Goal: Task Accomplishment & Management: Use online tool/utility

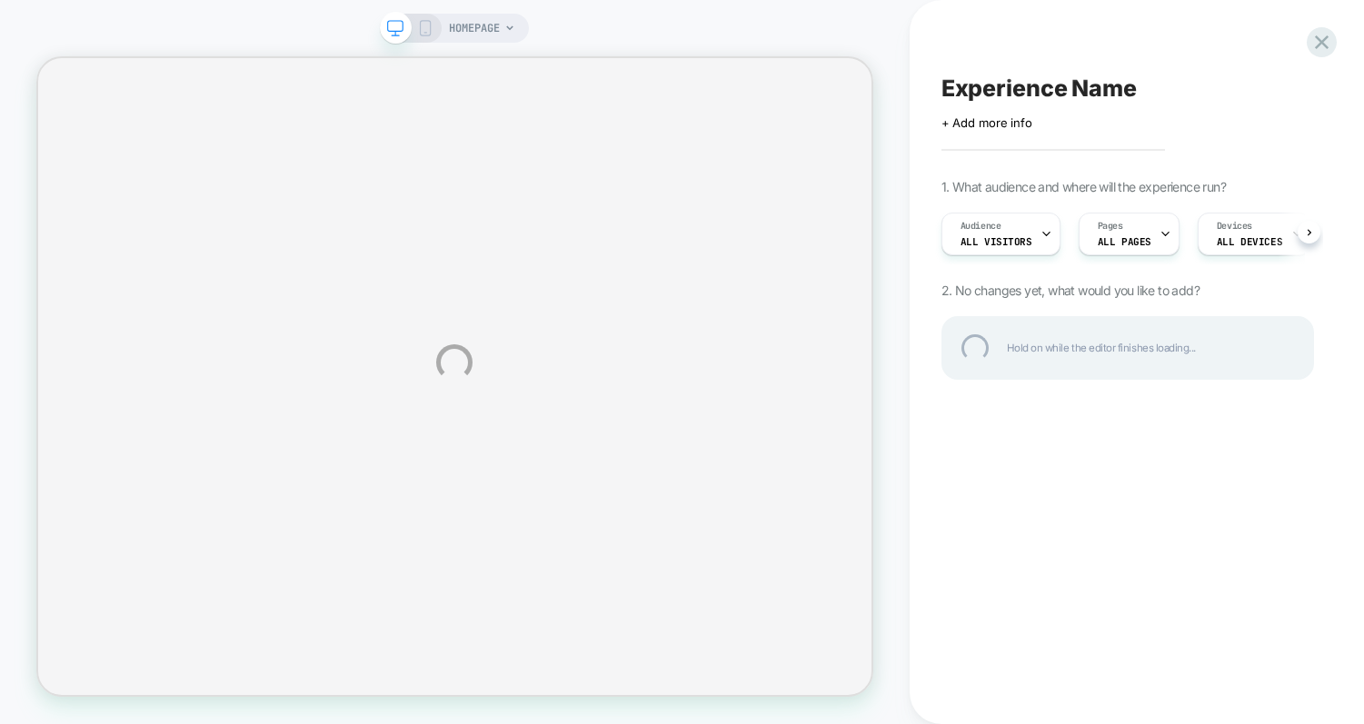
click at [1044, 230] on div "HOMEPAGE Experience Name Click to edit experience details + Add more info 1. Wh…" at bounding box center [682, 362] width 1364 height 724
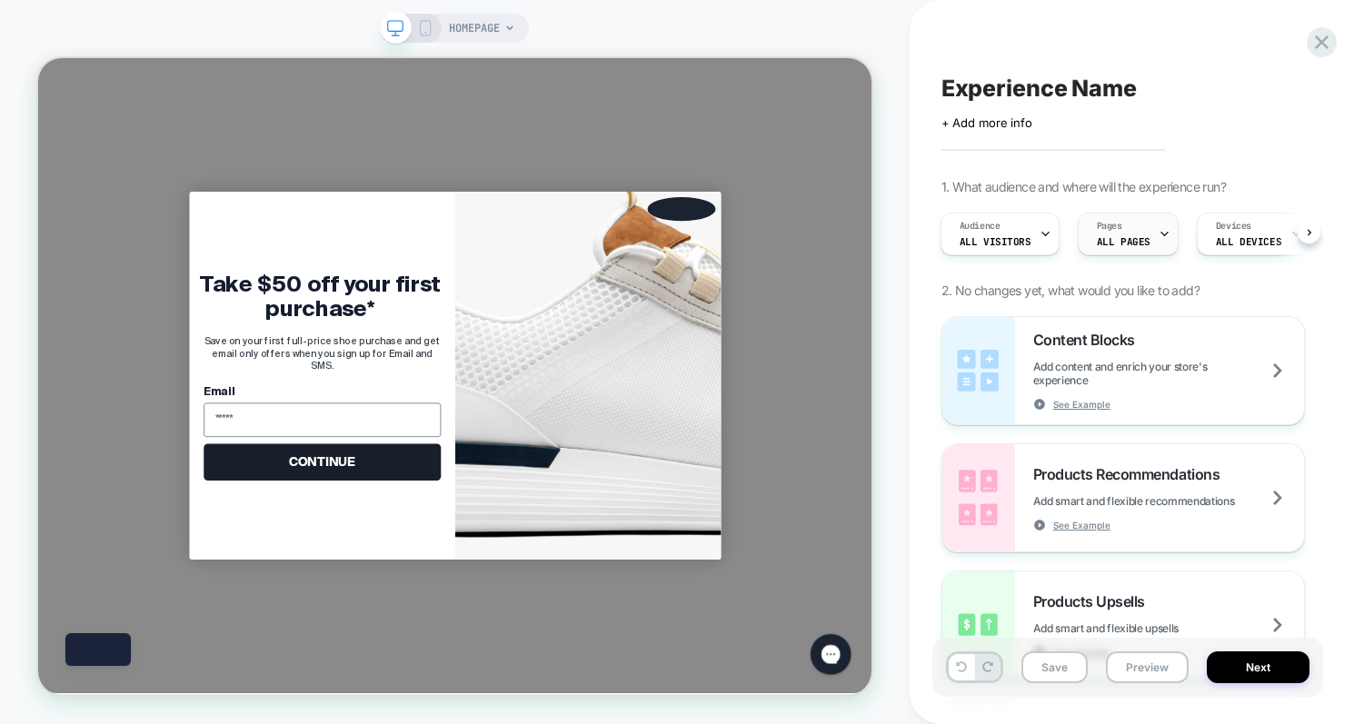
click at [1044, 224] on div "Pages ALL PAGES" at bounding box center [1124, 234] width 90 height 41
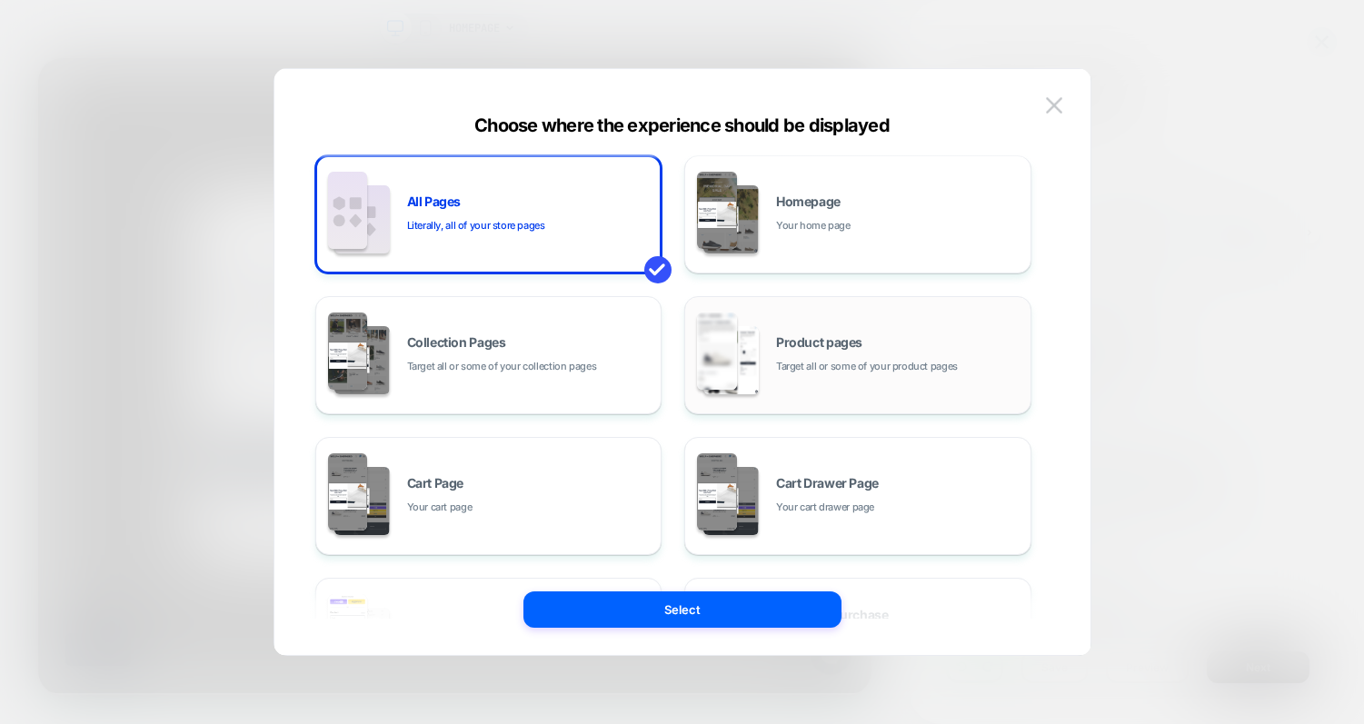
scroll to position [7, 0]
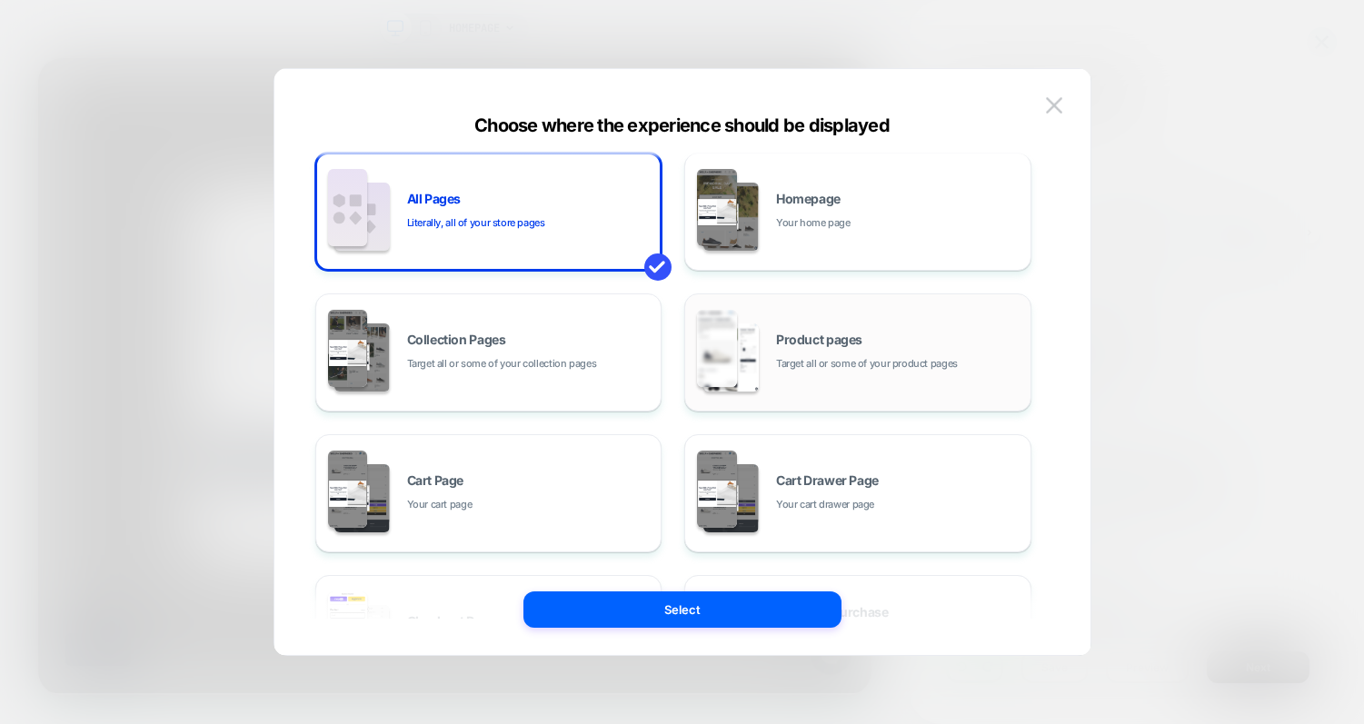
click at [856, 325] on div "Product pages Target all or some of your product pages" at bounding box center [857, 353] width 327 height 100
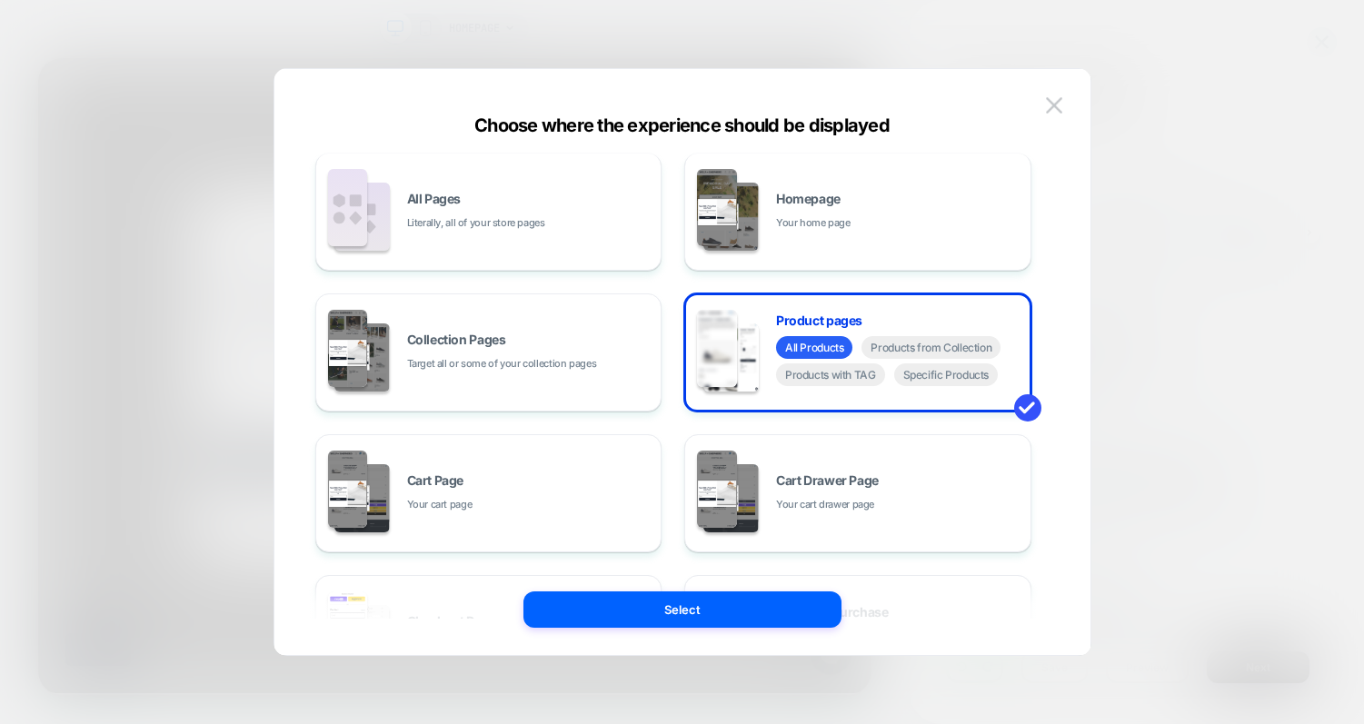
click at [805, 599] on button "Select" at bounding box center [682, 610] width 318 height 36
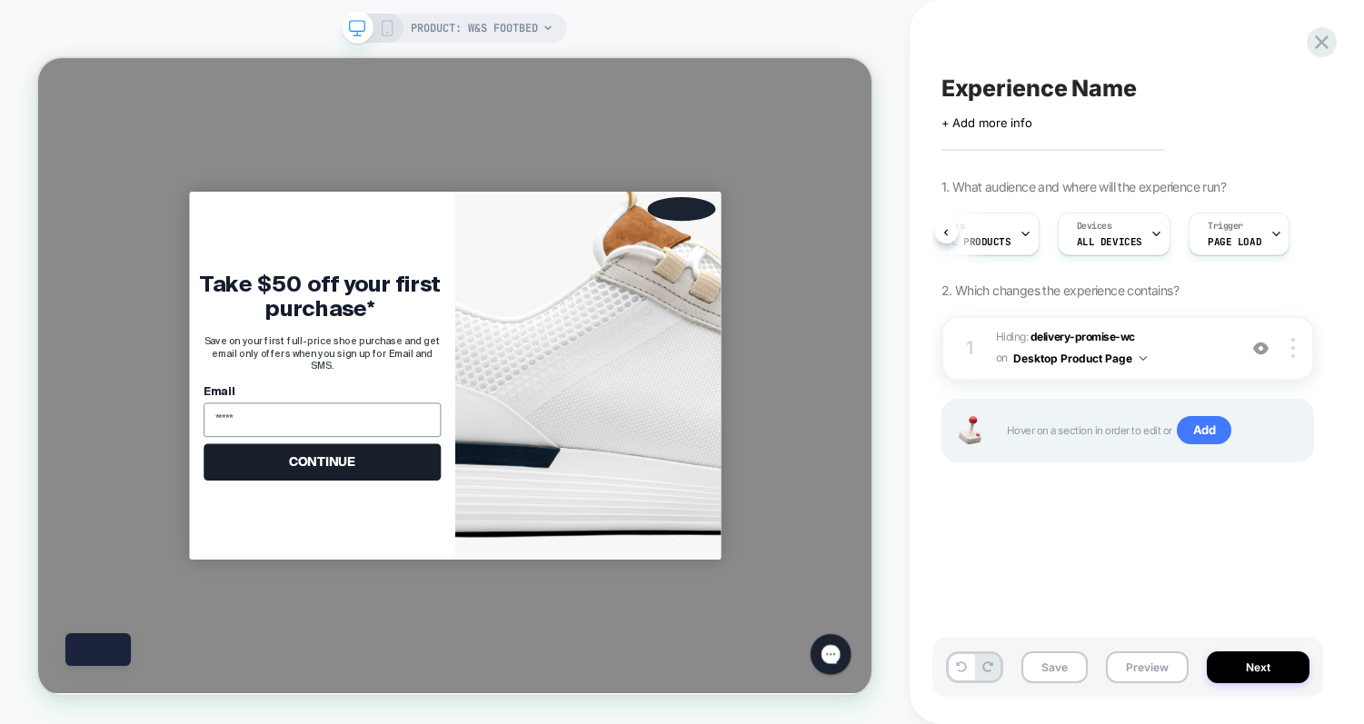
scroll to position [0, 155]
click at [379, 26] on icon at bounding box center [387, 28] width 16 height 16
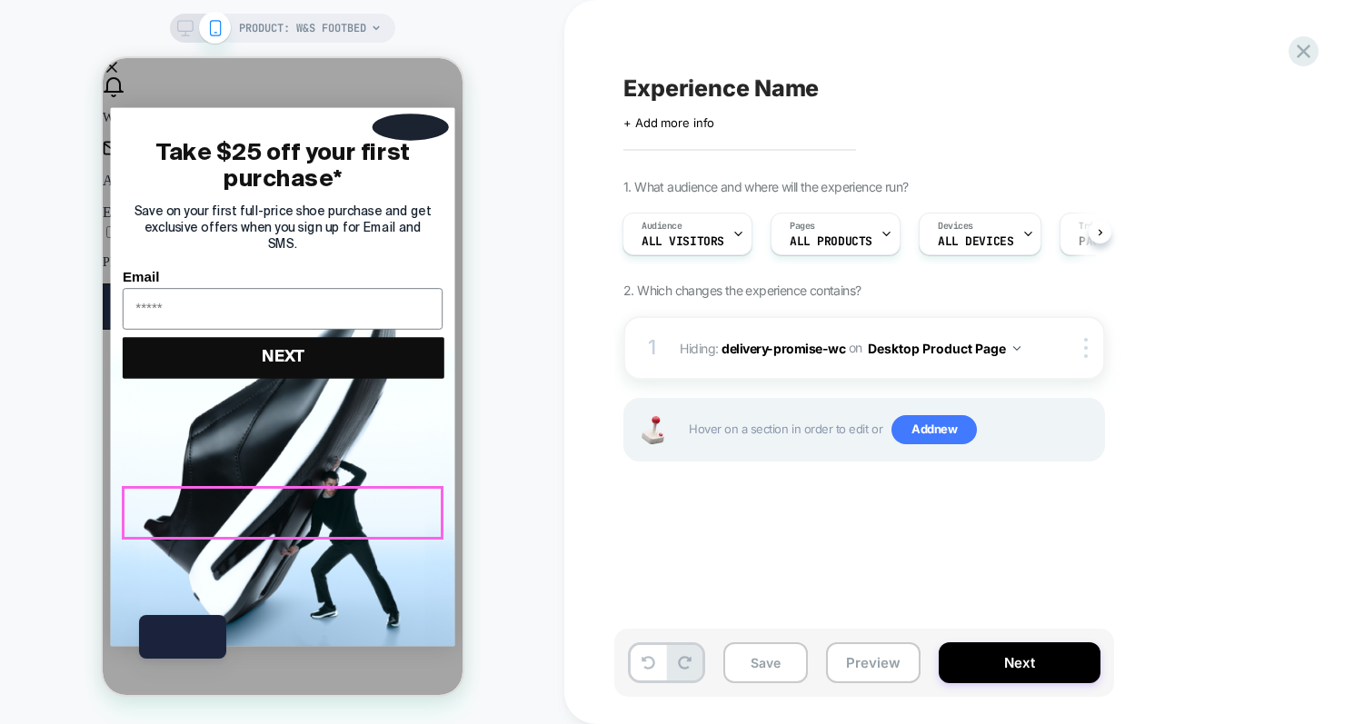
scroll to position [332, 0]
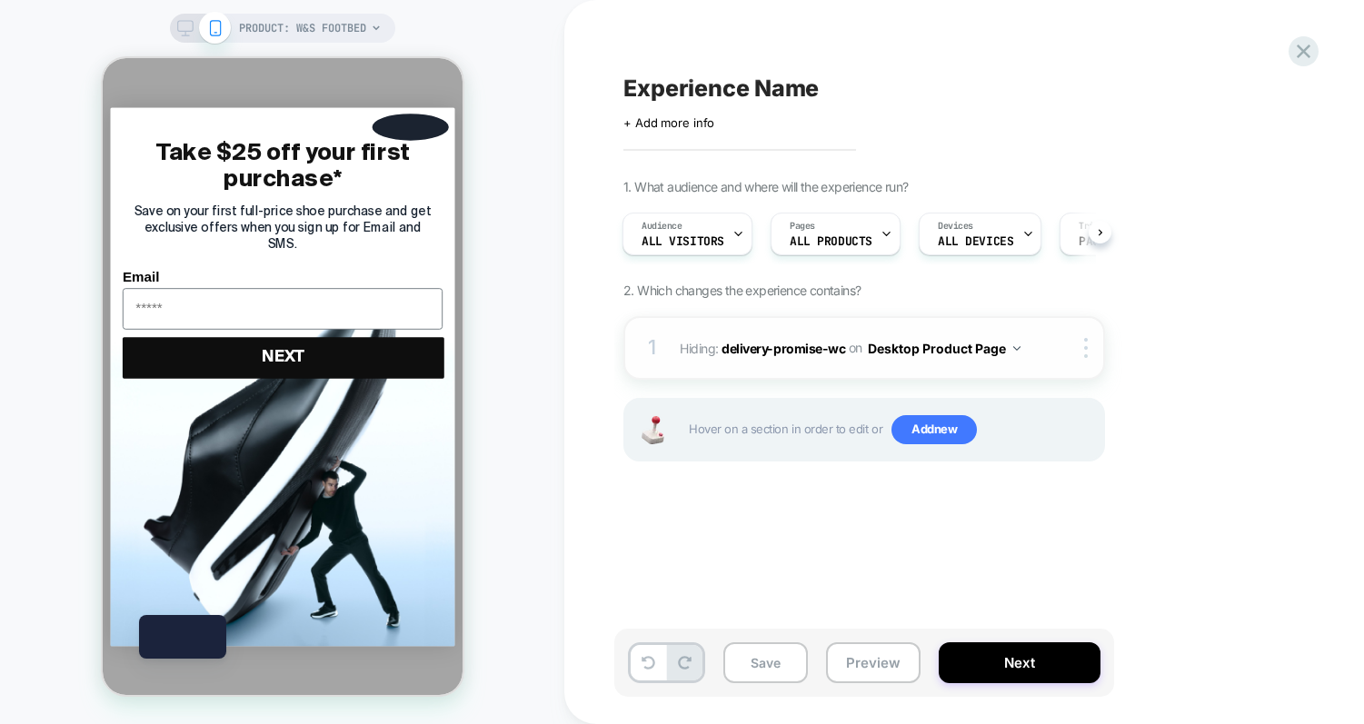
click at [995, 353] on button "Desktop Product Page" at bounding box center [944, 348] width 153 height 26
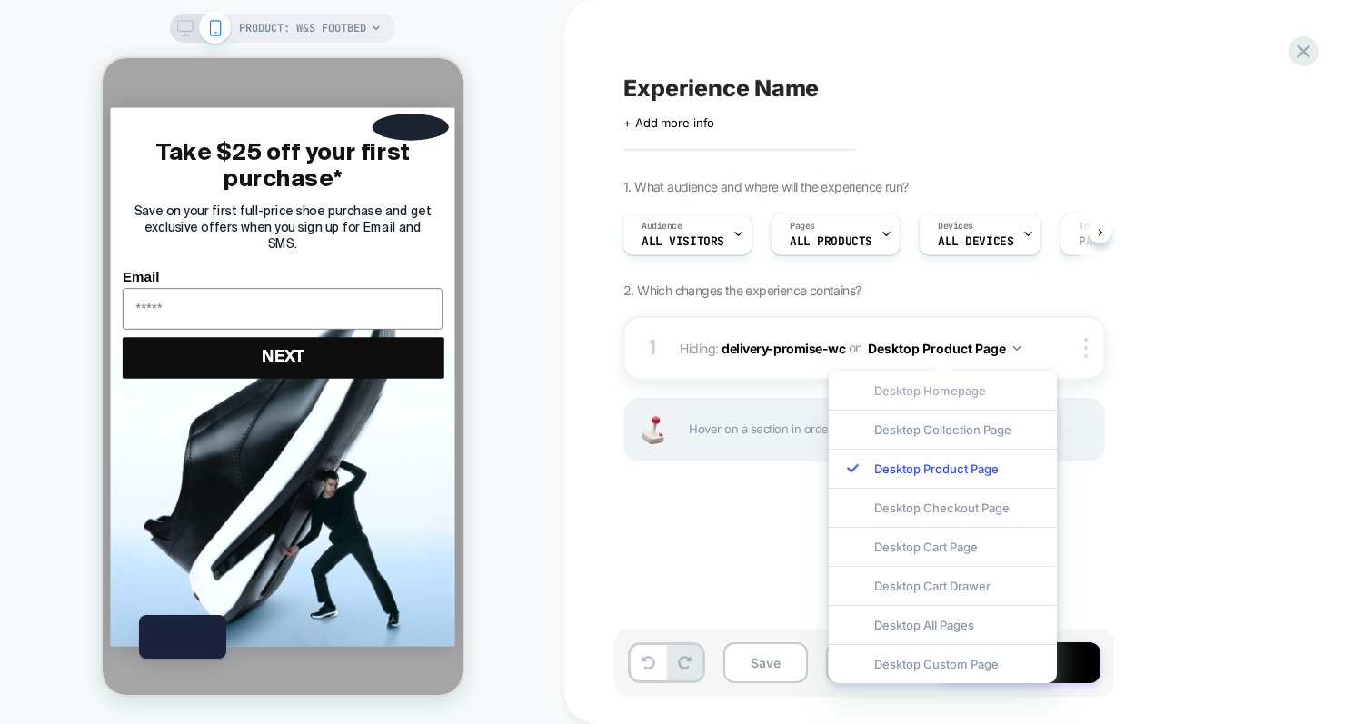
scroll to position [0, 0]
click at [1044, 527] on div "Experience Name Click to edit experience details + Add more info 1. What audien…" at bounding box center [955, 362] width 682 height 688
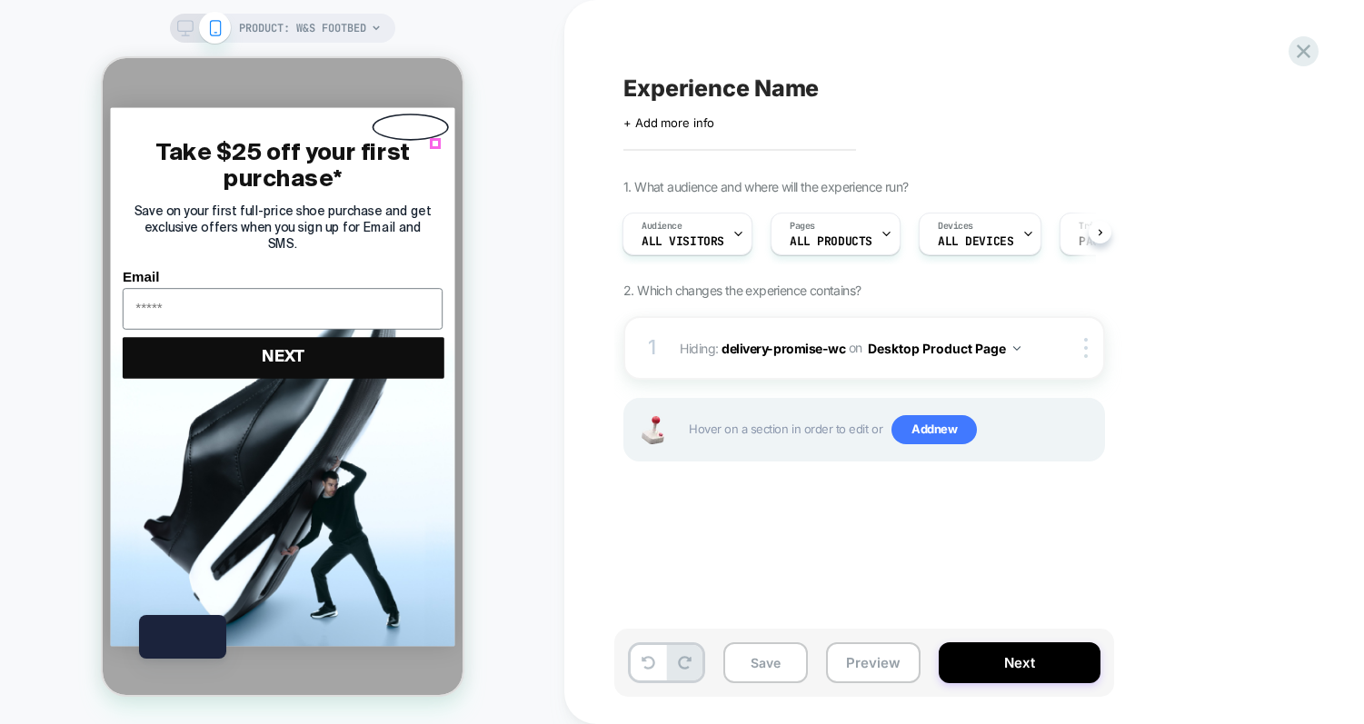
click at [421, 145] on icon "Close dialog" at bounding box center [417, 141] width 6 height 6
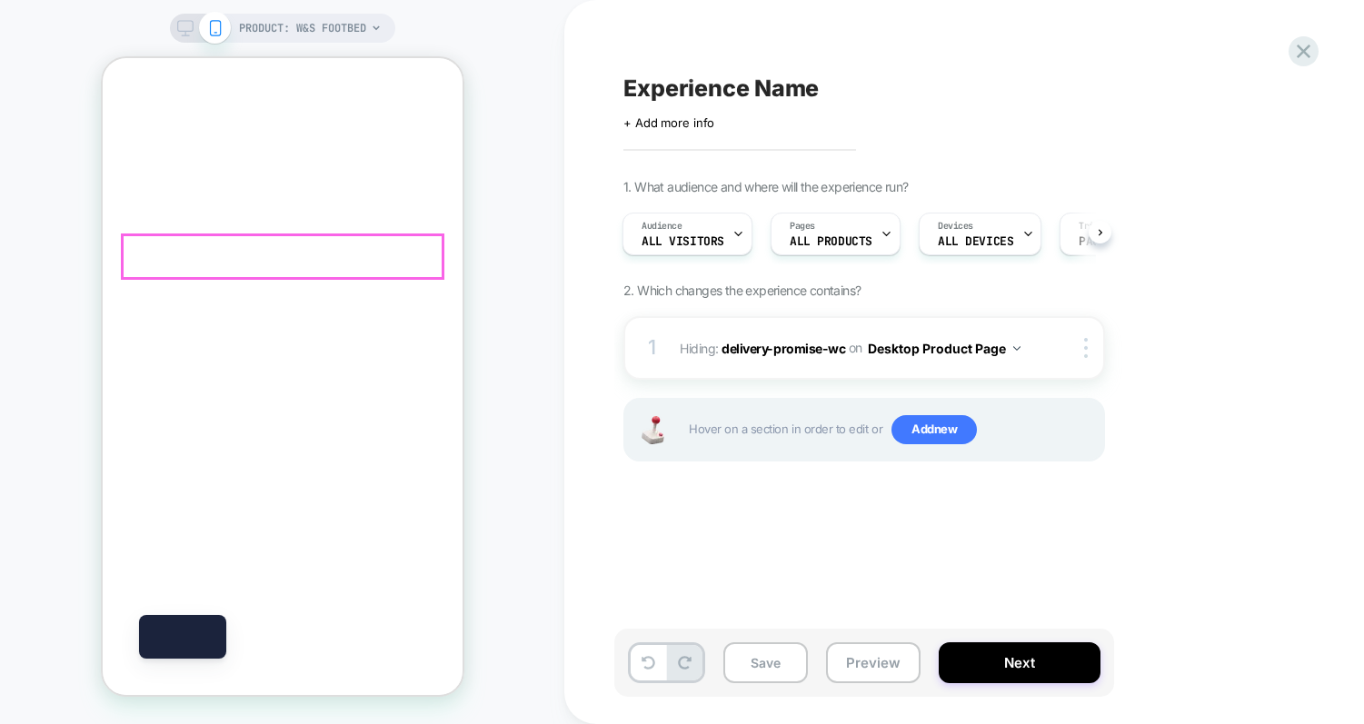
scroll to position [900, 0]
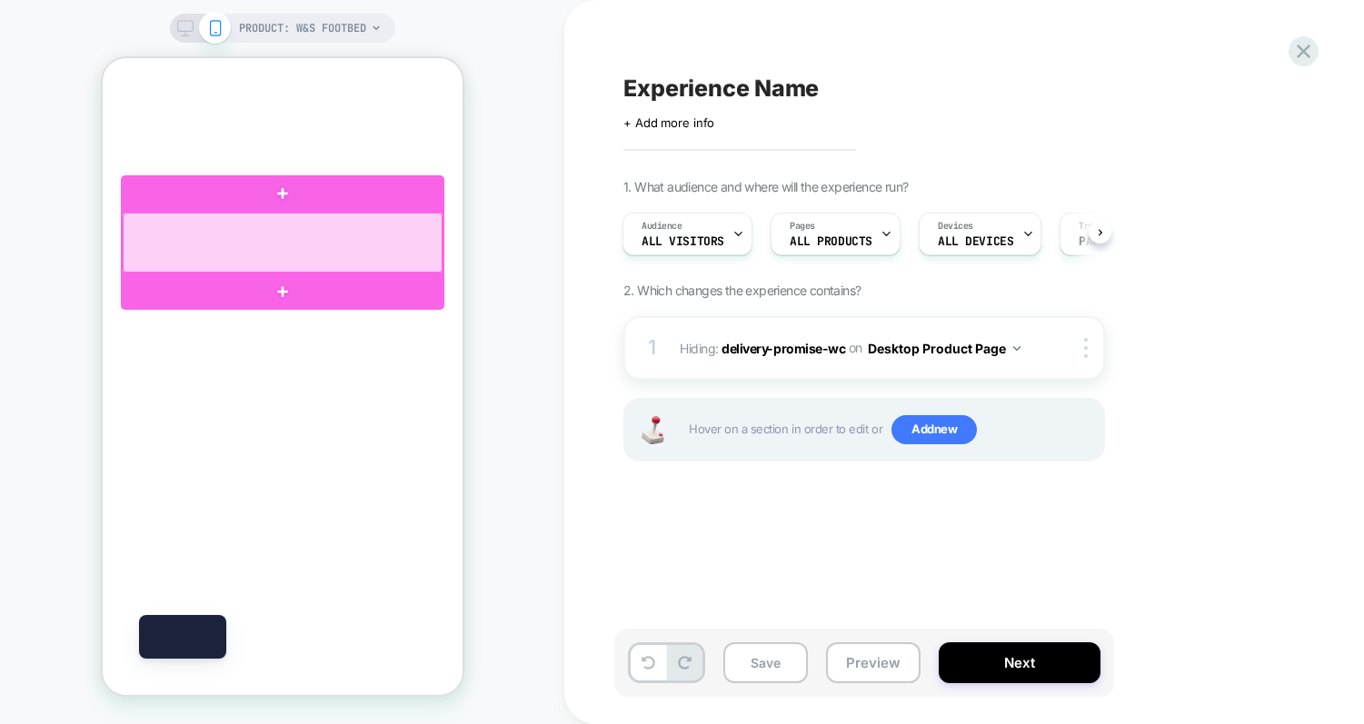
click at [394, 245] on div at bounding box center [282, 243] width 320 height 60
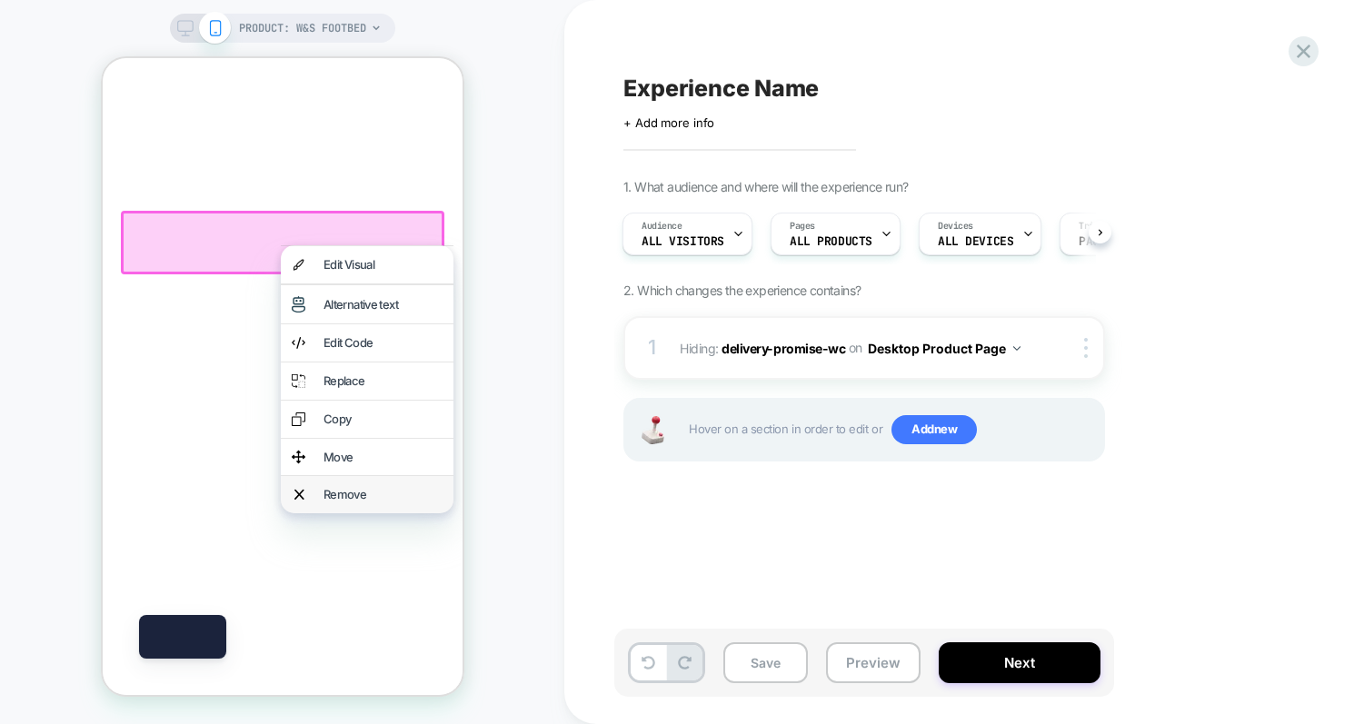
click at [364, 480] on div "Remove" at bounding box center [366, 494] width 173 height 37
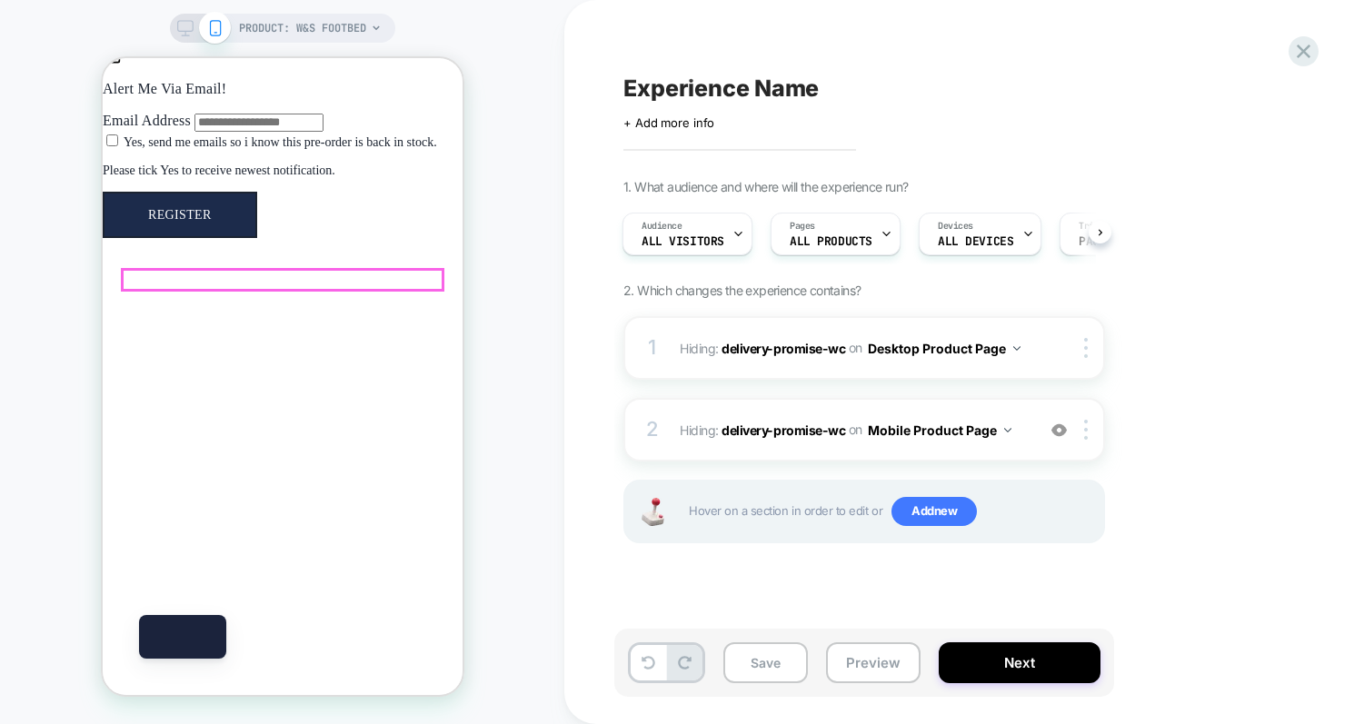
scroll to position [0, 0]
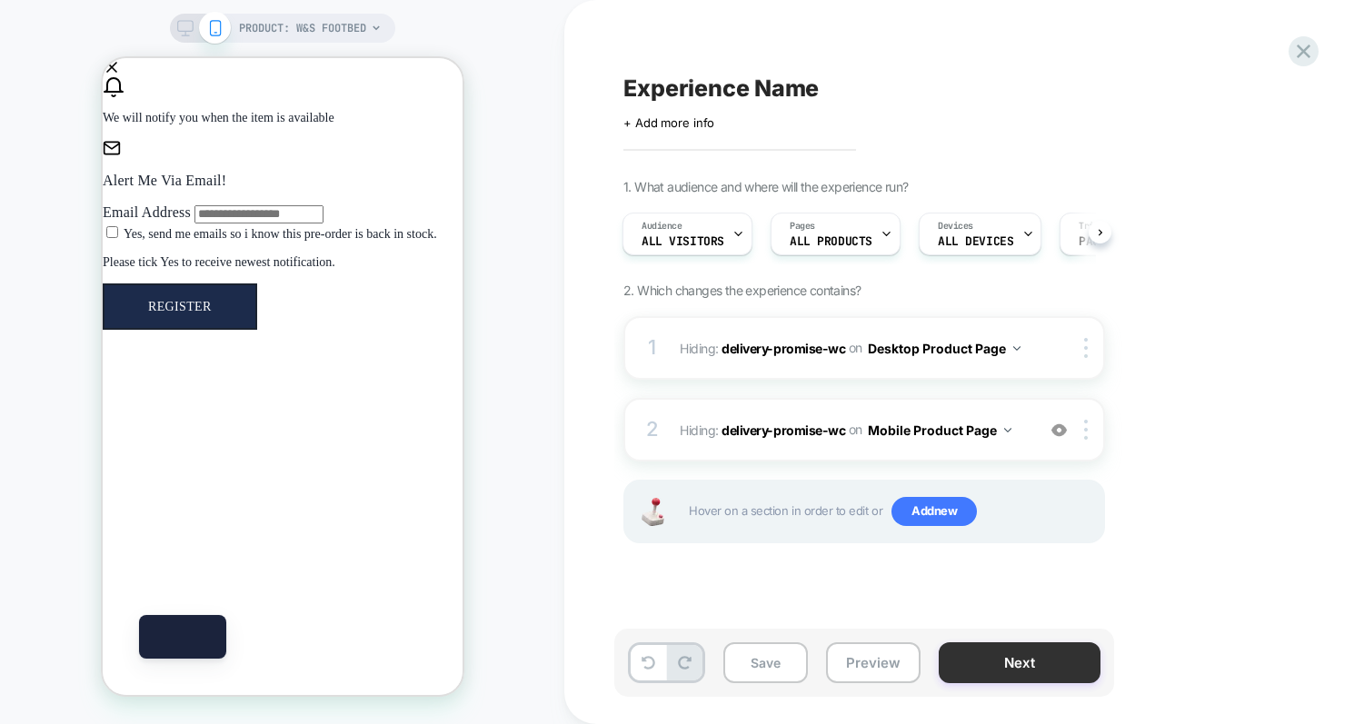
click at [1032, 672] on button "Next" at bounding box center [1020, 663] width 162 height 41
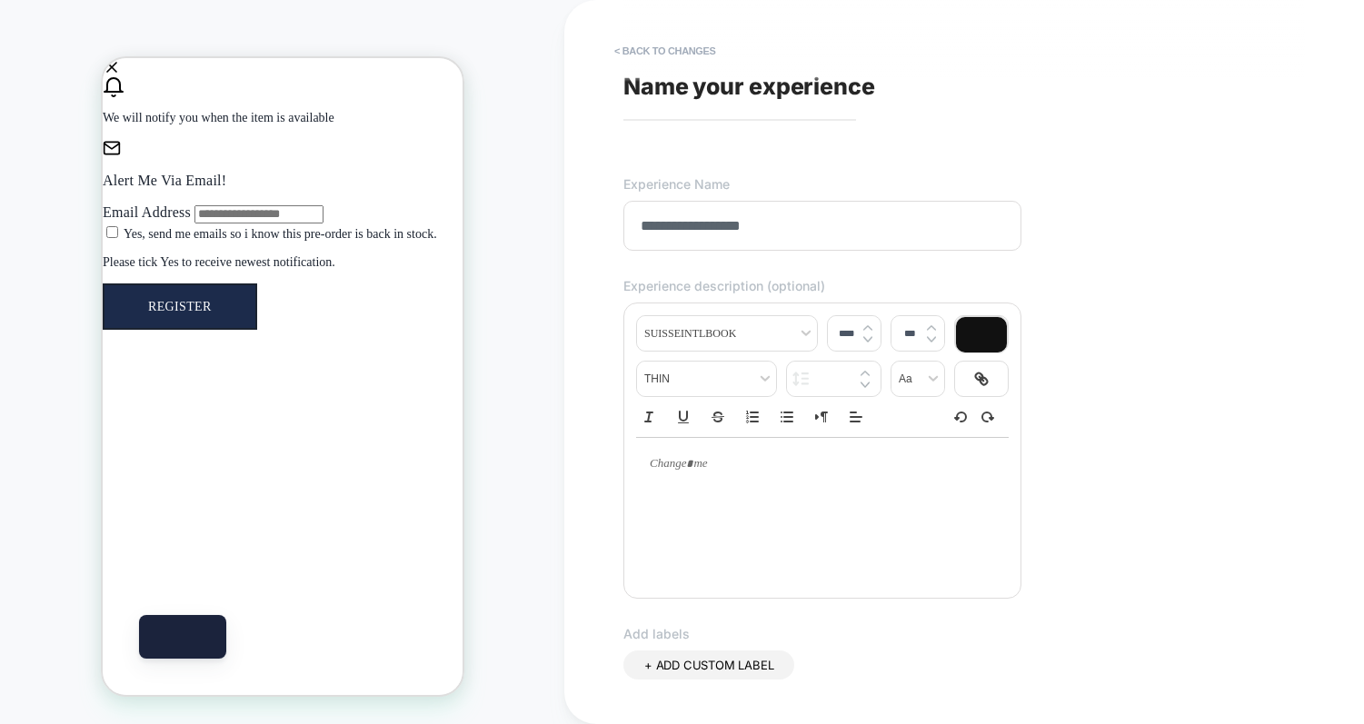
type input "**********"
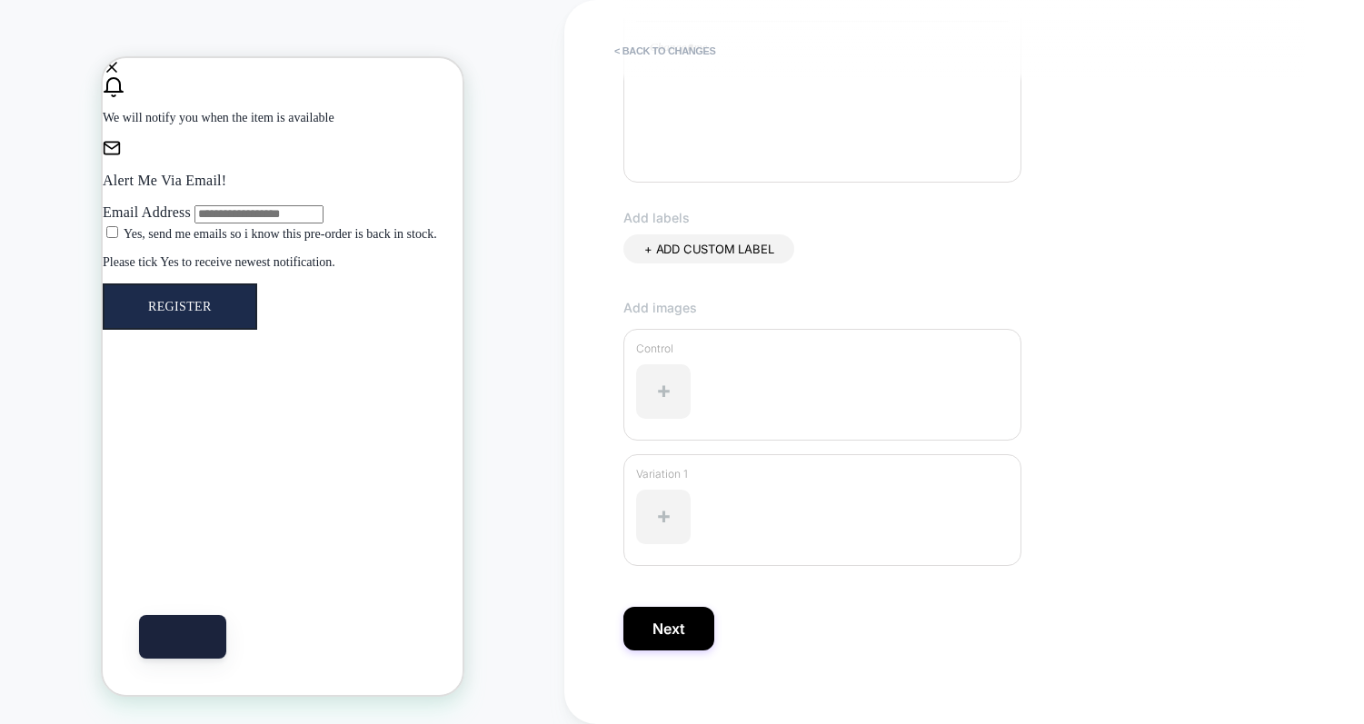
scroll to position [436, 0]
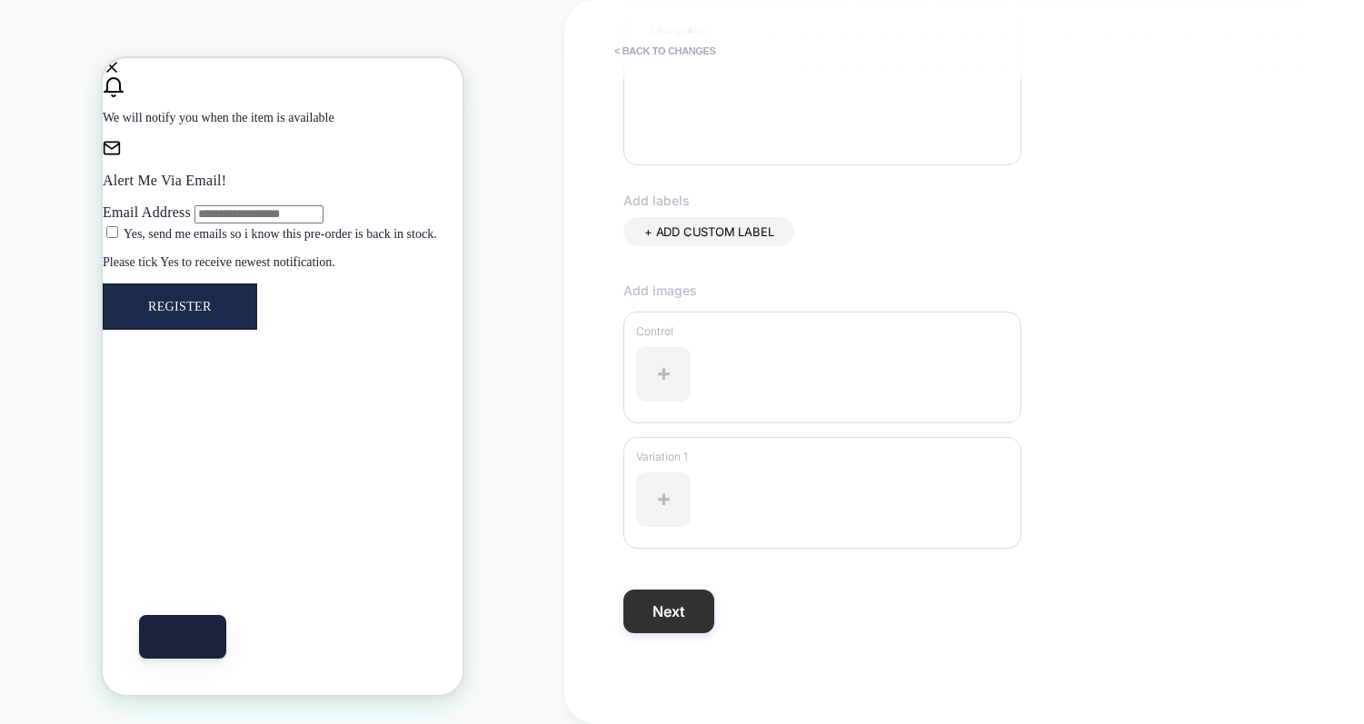
click at [658, 623] on button "Next" at bounding box center [668, 612] width 91 height 44
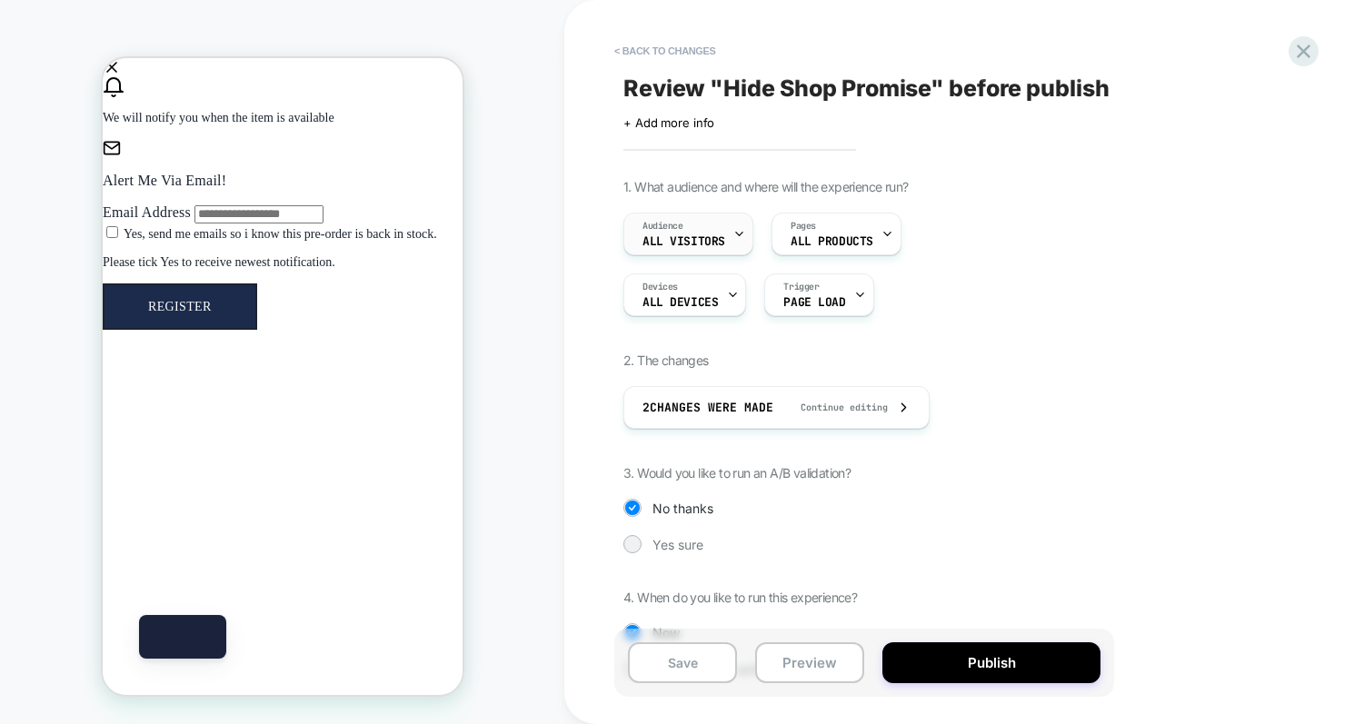
click at [707, 246] on span "All Visitors" at bounding box center [684, 241] width 83 height 13
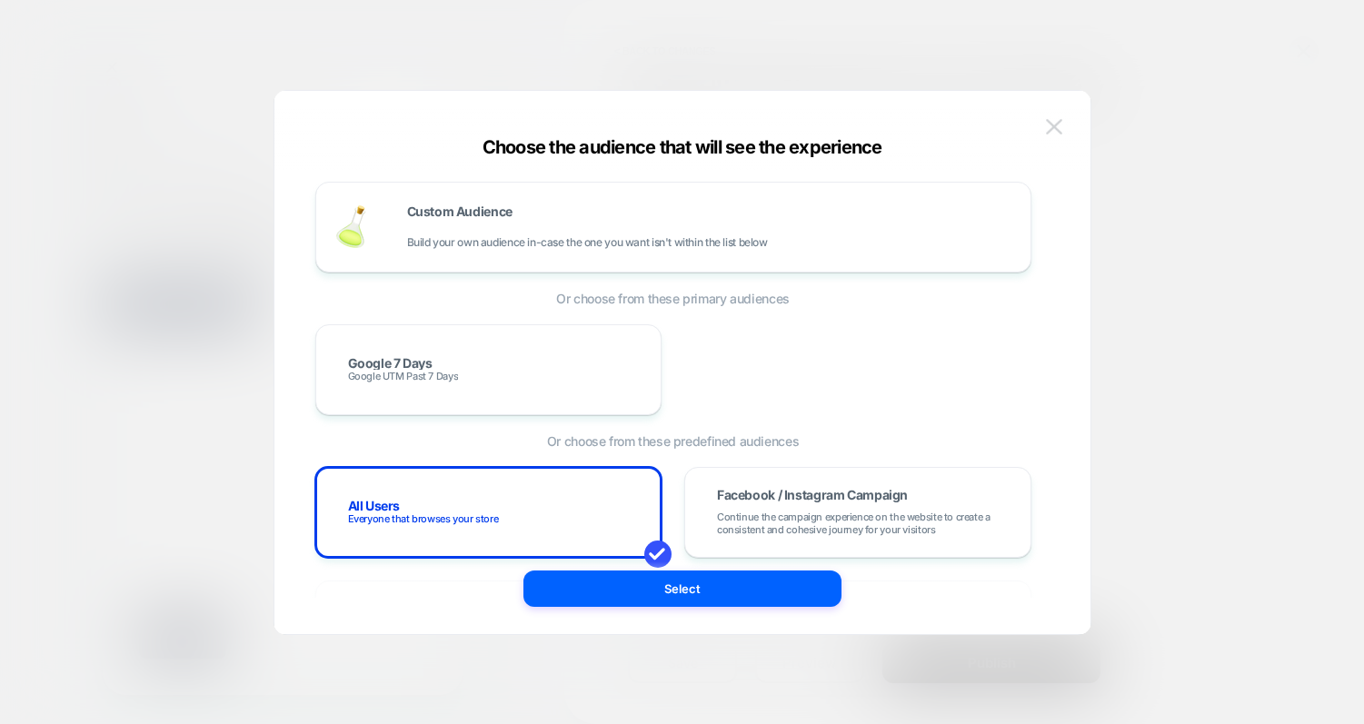
click at [1041, 135] on button at bounding box center [1054, 127] width 27 height 27
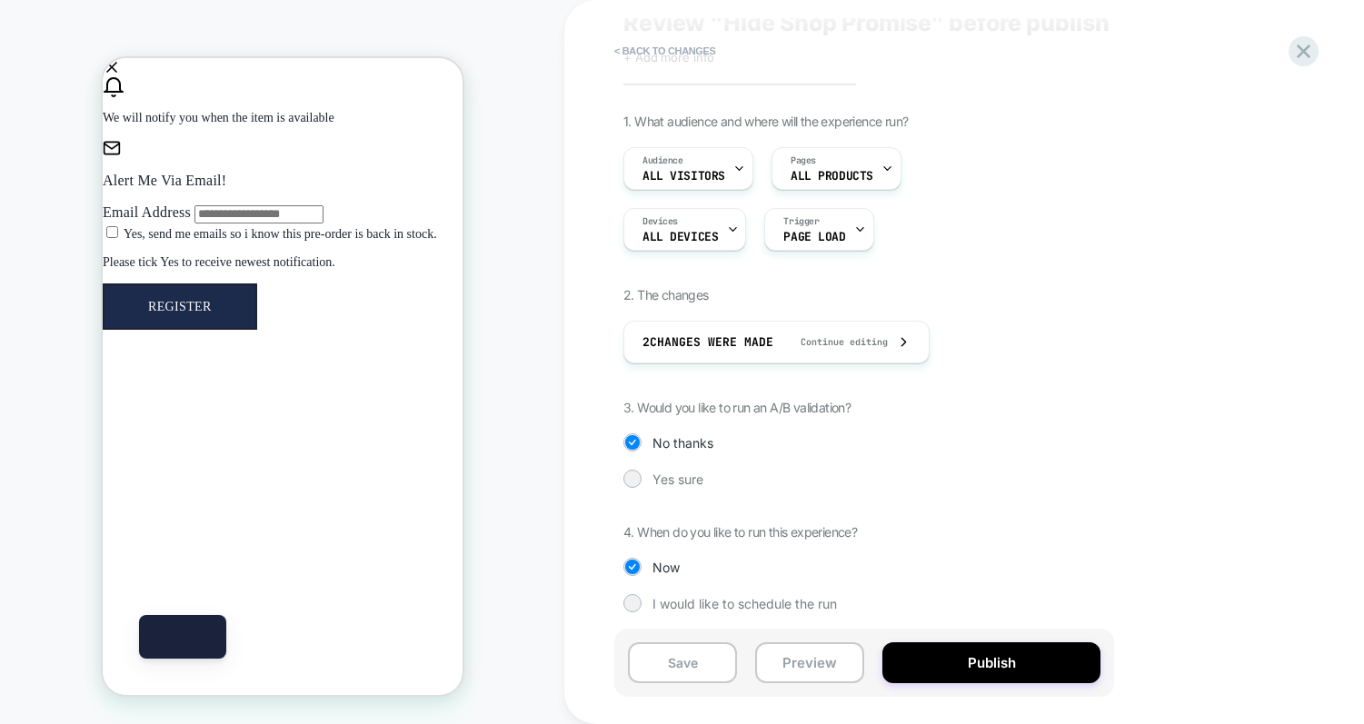
scroll to position [72, 0]
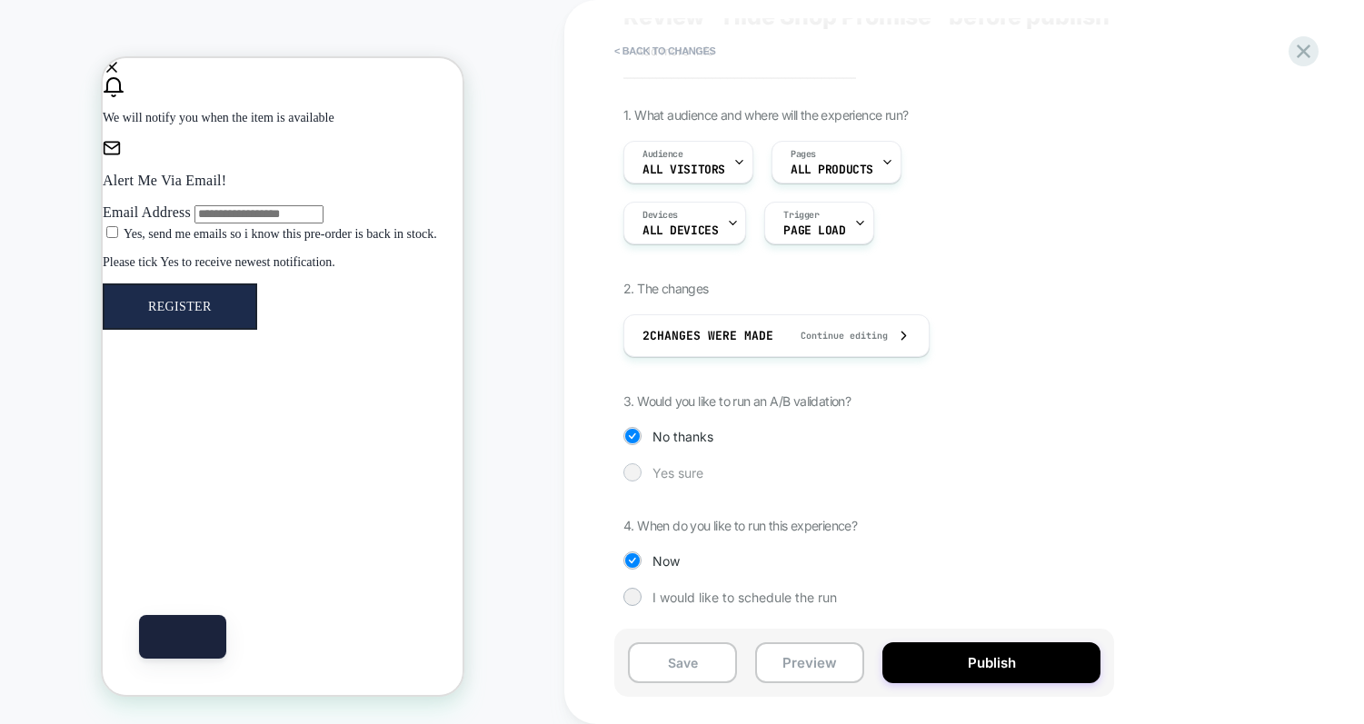
click at [633, 469] on div at bounding box center [632, 472] width 14 height 14
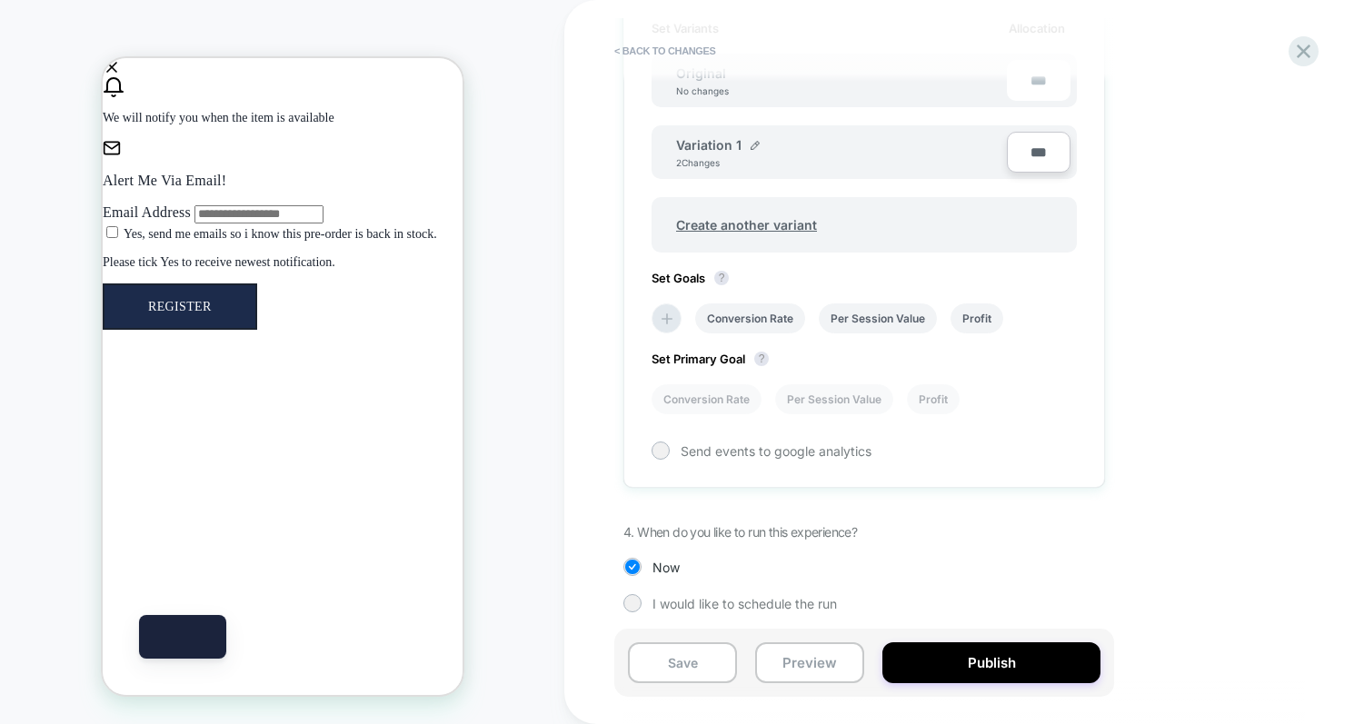
scroll to position [585, 0]
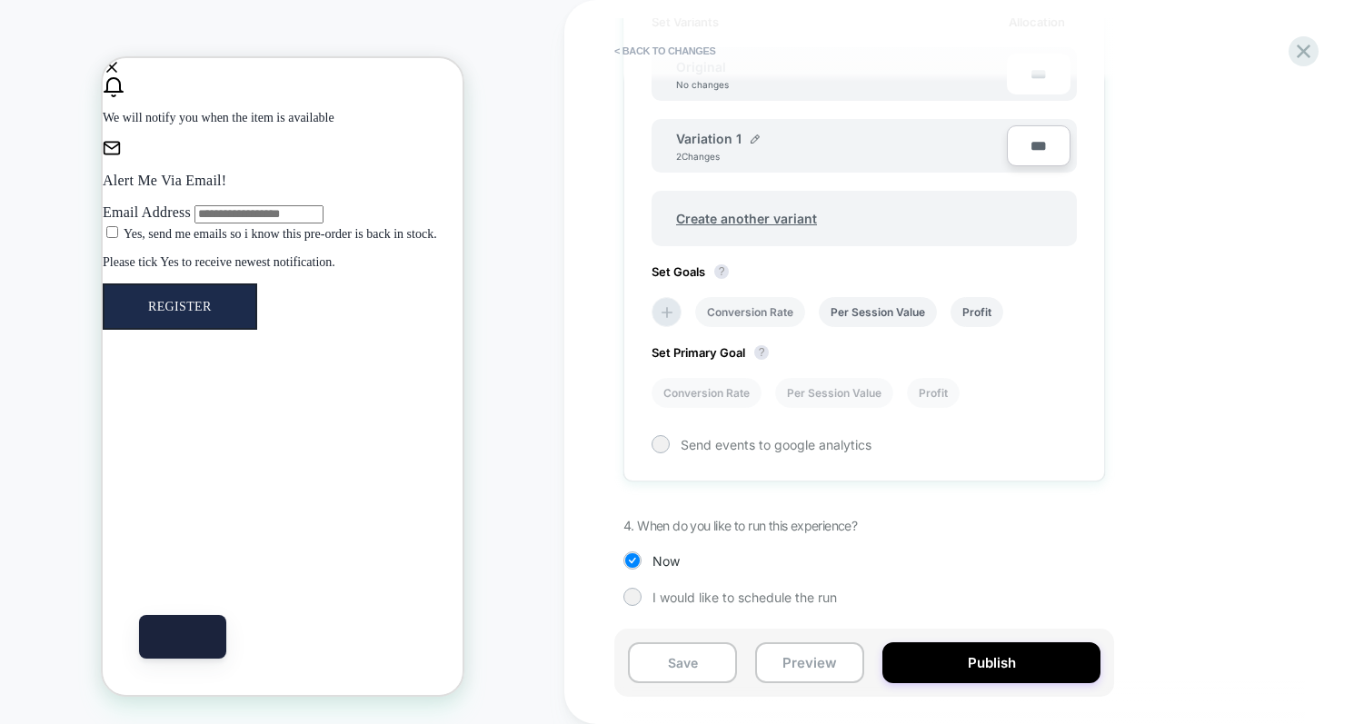
click at [780, 310] on li "Conversion Rate" at bounding box center [750, 312] width 110 height 30
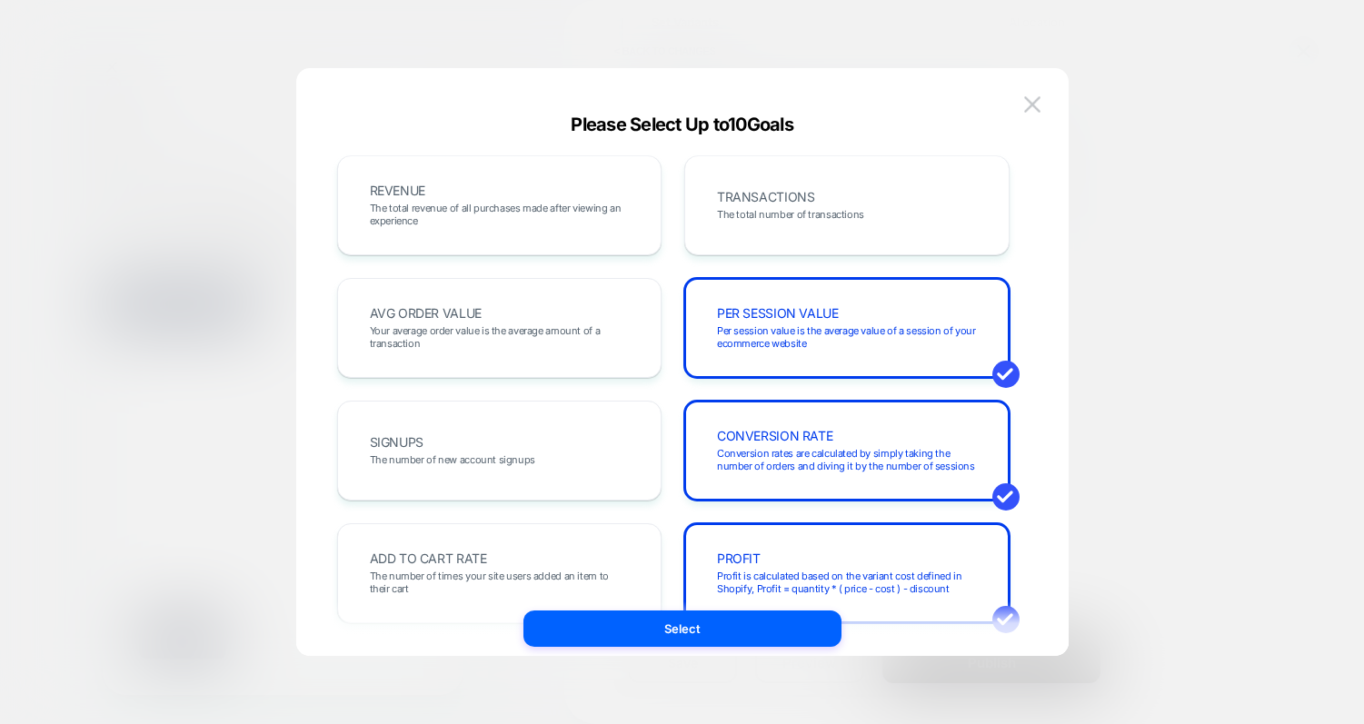
scroll to position [374, 0]
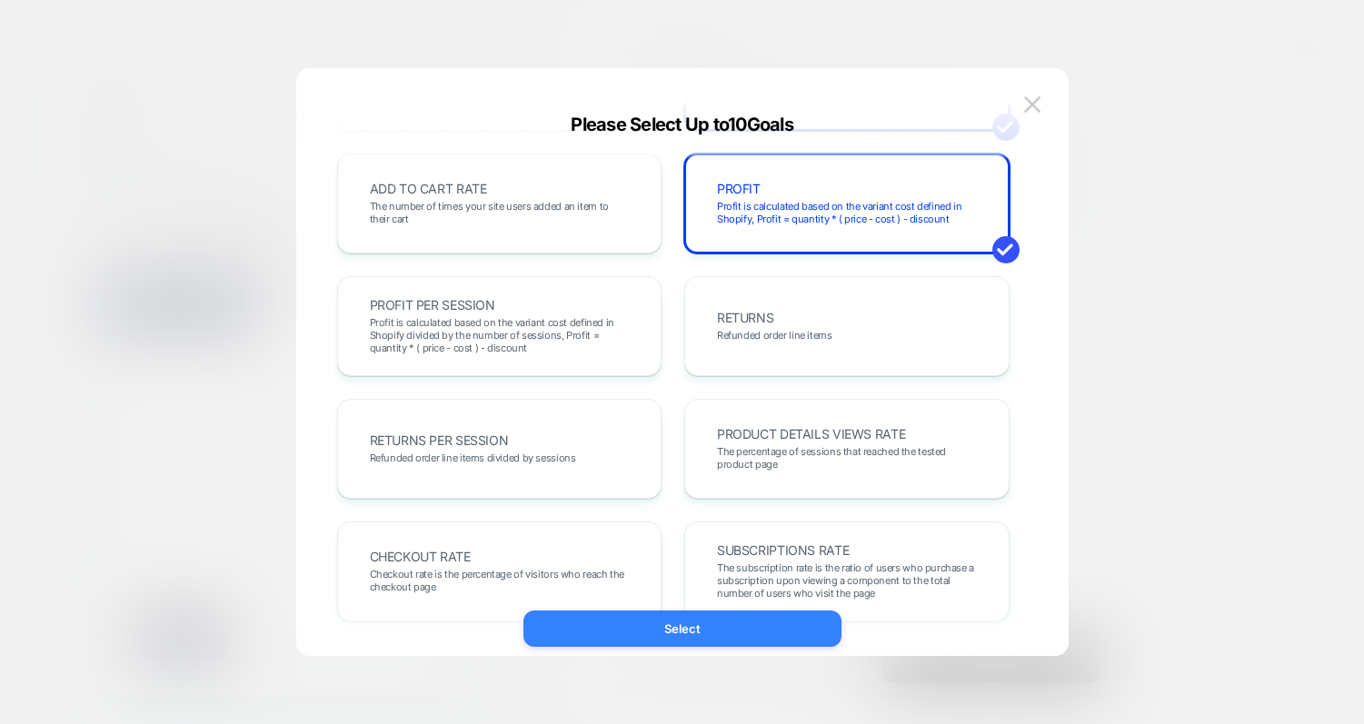
click at [753, 611] on button "Select" at bounding box center [682, 629] width 318 height 36
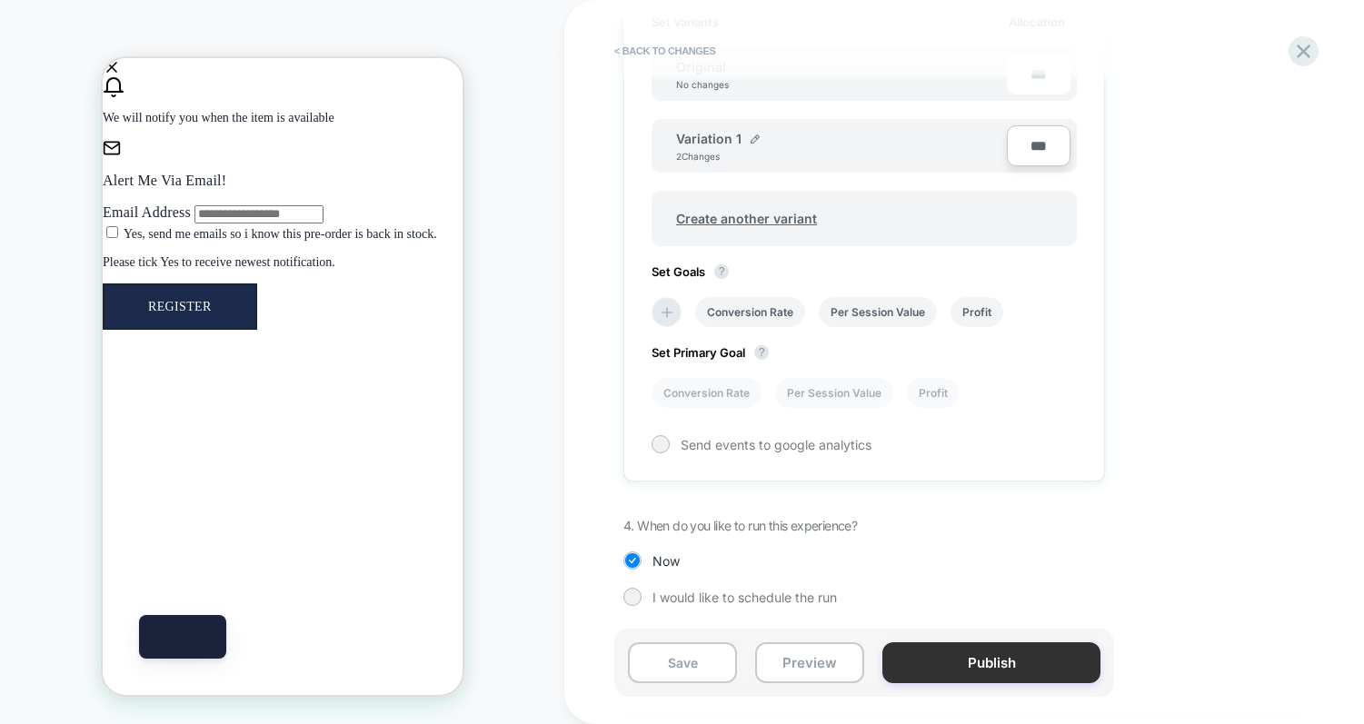
click at [1021, 669] on button "Publish" at bounding box center [991, 663] width 218 height 41
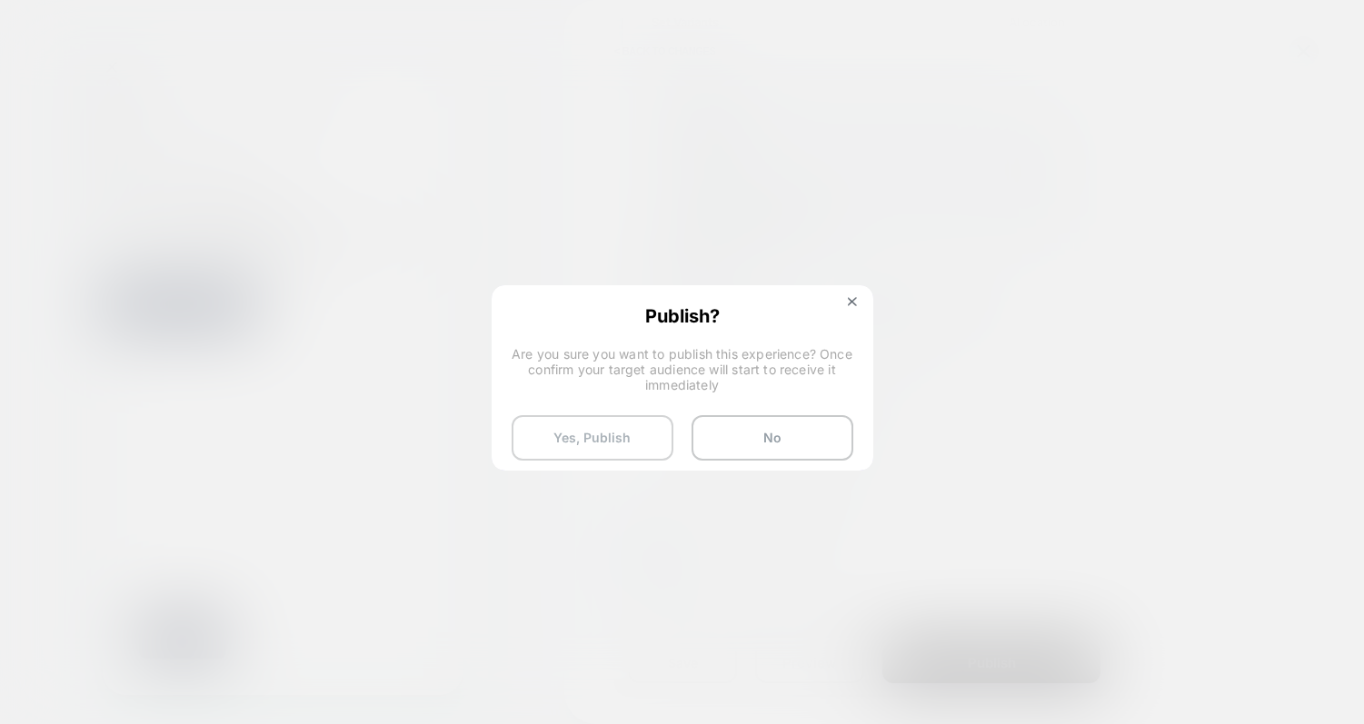
click at [634, 437] on button "Yes, Publish" at bounding box center [593, 437] width 162 height 45
